Goal: Transaction & Acquisition: Purchase product/service

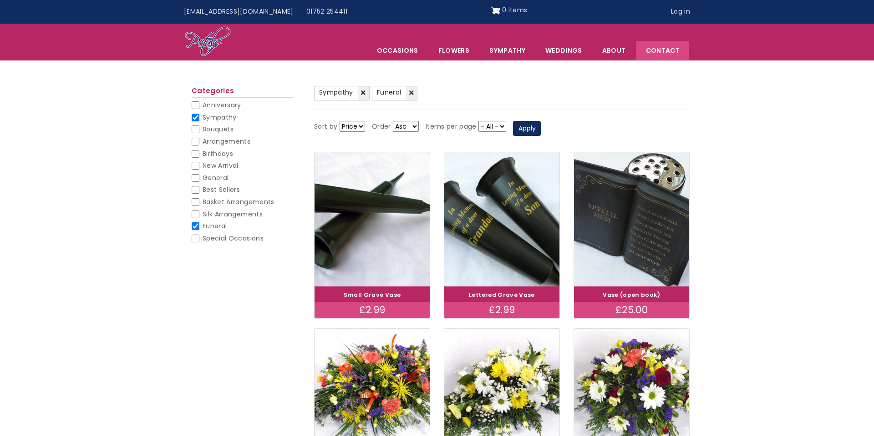
click at [677, 48] on link "Contact" at bounding box center [662, 50] width 53 height 19
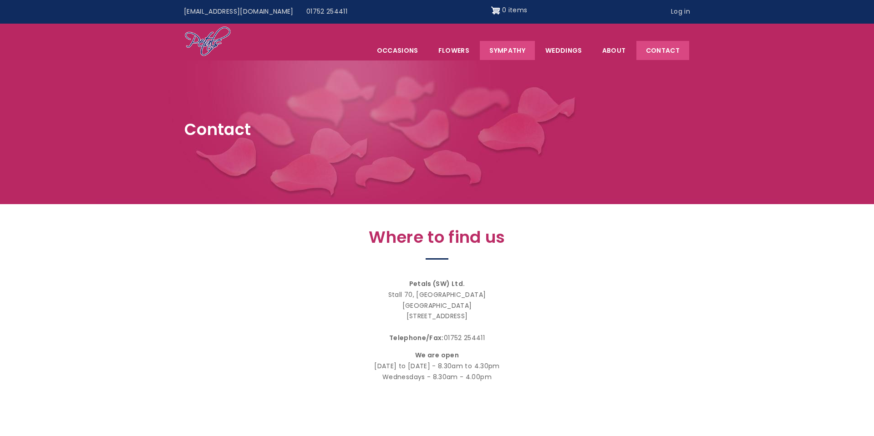
click at [496, 50] on link "Sympathy" at bounding box center [507, 50] width 55 height 19
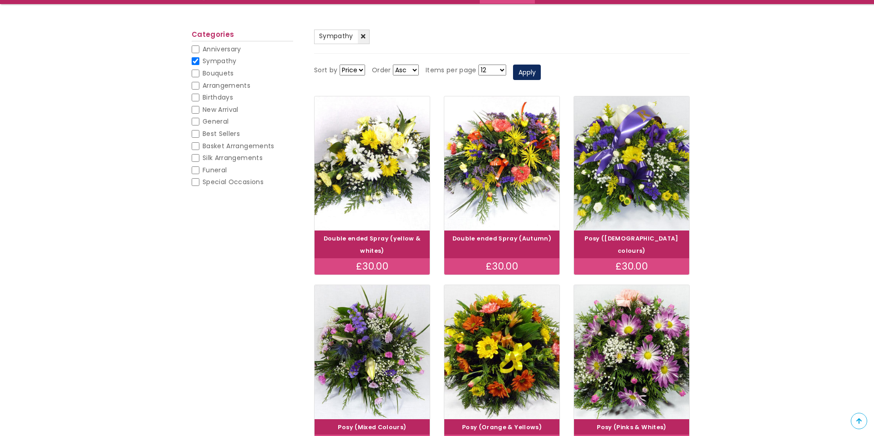
scroll to position [94, 0]
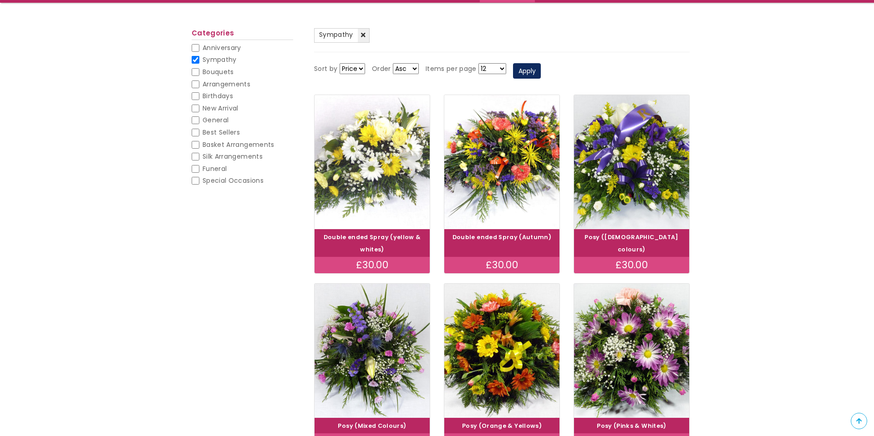
click at [377, 178] on img at bounding box center [372, 162] width 129 height 150
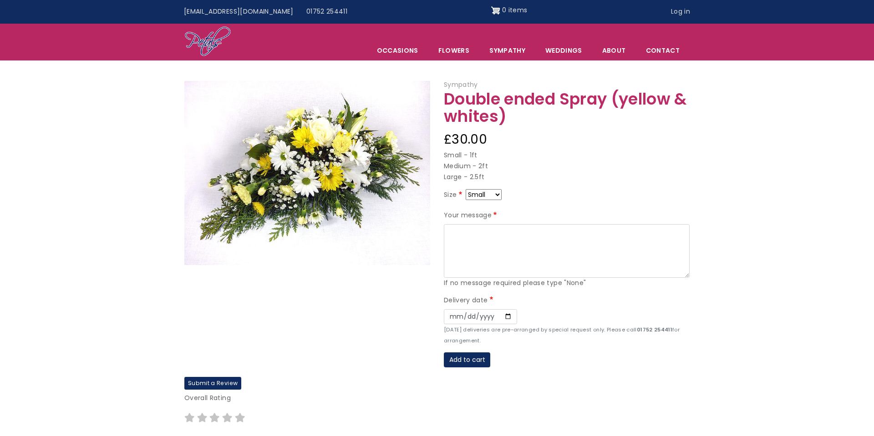
click at [497, 196] on select "Small Medium Large" at bounding box center [484, 194] width 36 height 11
select select "10"
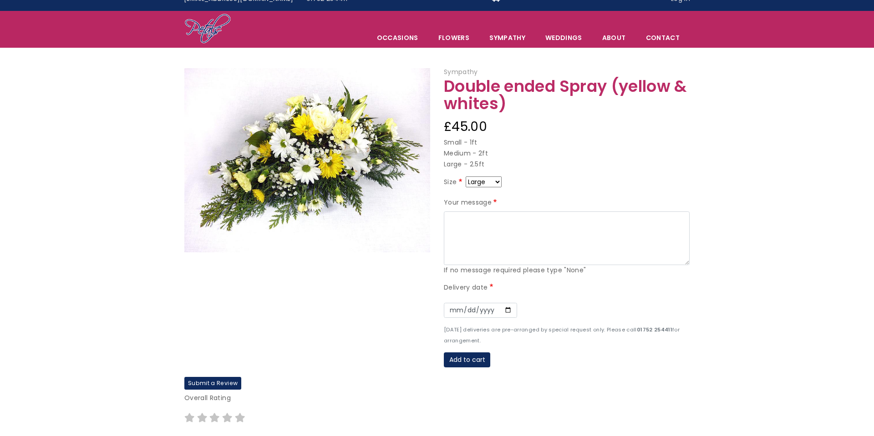
scroll to position [14, 0]
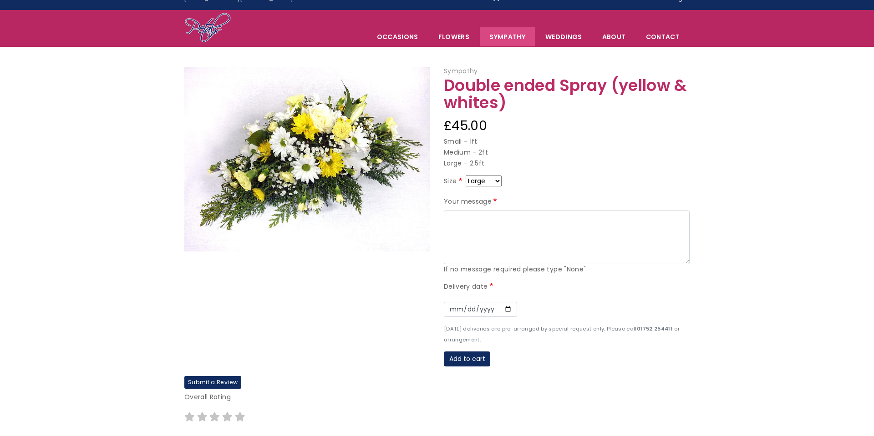
click at [514, 36] on link "Sympathy" at bounding box center [507, 36] width 55 height 19
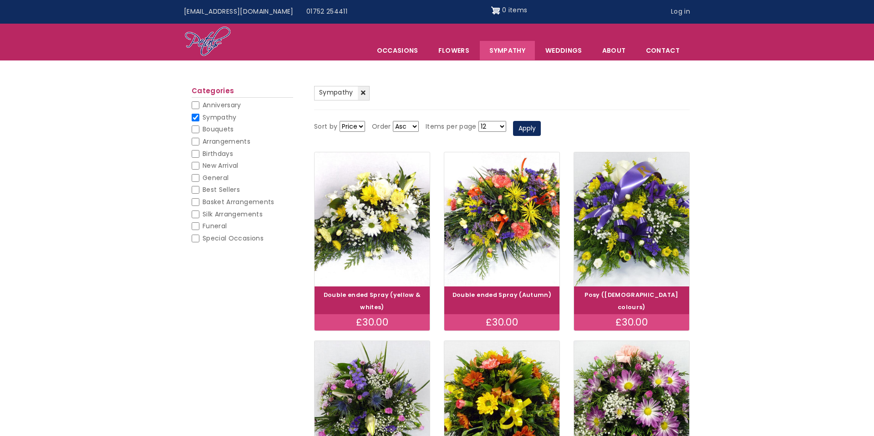
scroll to position [24, 0]
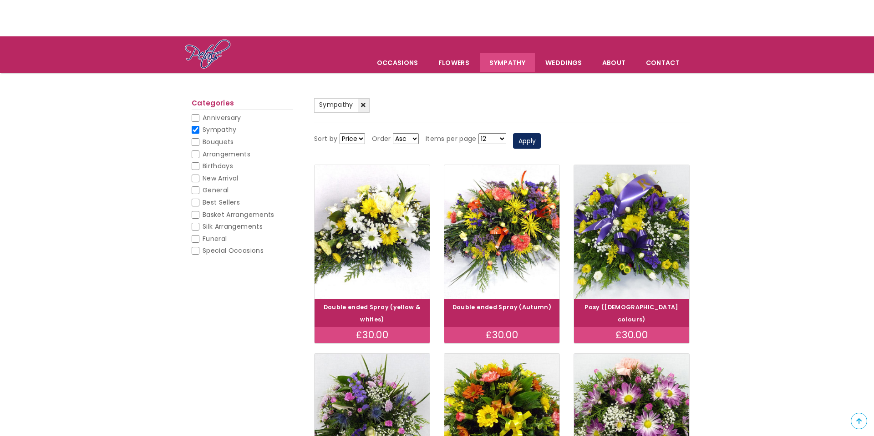
click at [497, 137] on select "12 18 24 30 - All -" at bounding box center [492, 138] width 28 height 11
select select "All"
click at [478, 133] on select "12 18 24 30 - All -" at bounding box center [492, 138] width 28 height 11
click at [518, 142] on button "Apply" at bounding box center [527, 140] width 28 height 15
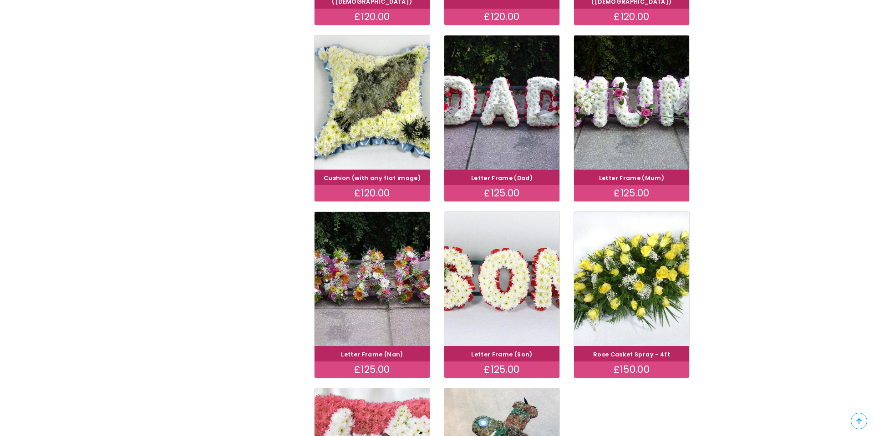
scroll to position [2531, 0]
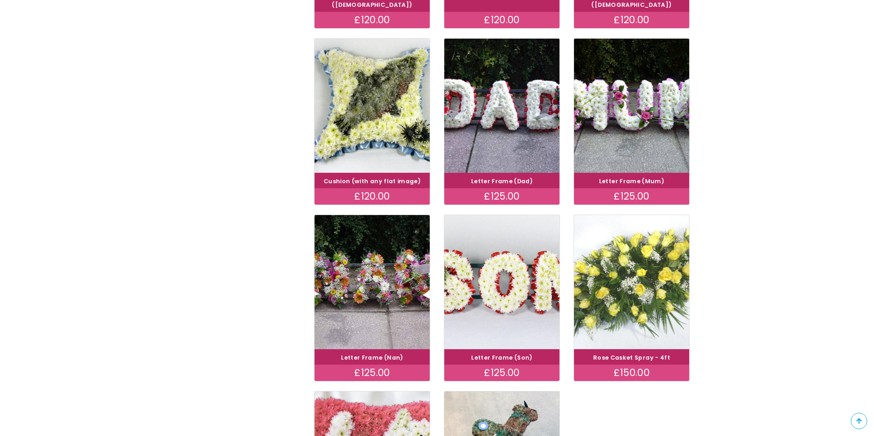
click at [621, 249] on img at bounding box center [631, 283] width 129 height 150
